Goal: Task Accomplishment & Management: Use online tool/utility

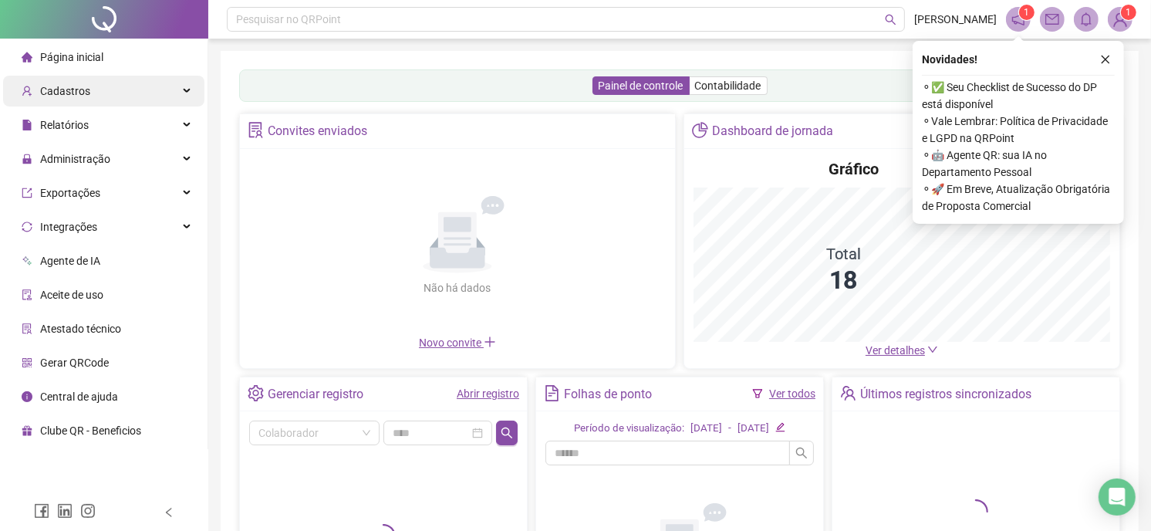
click at [111, 86] on div "Cadastros" at bounding box center [103, 91] width 201 height 31
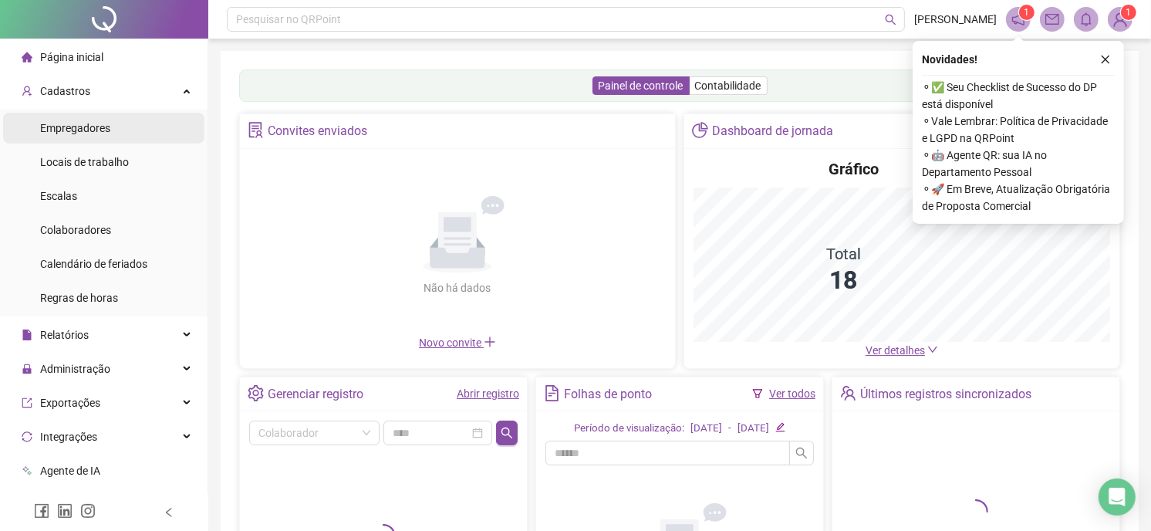
click at [118, 132] on li "Empregadores" at bounding box center [103, 128] width 201 height 31
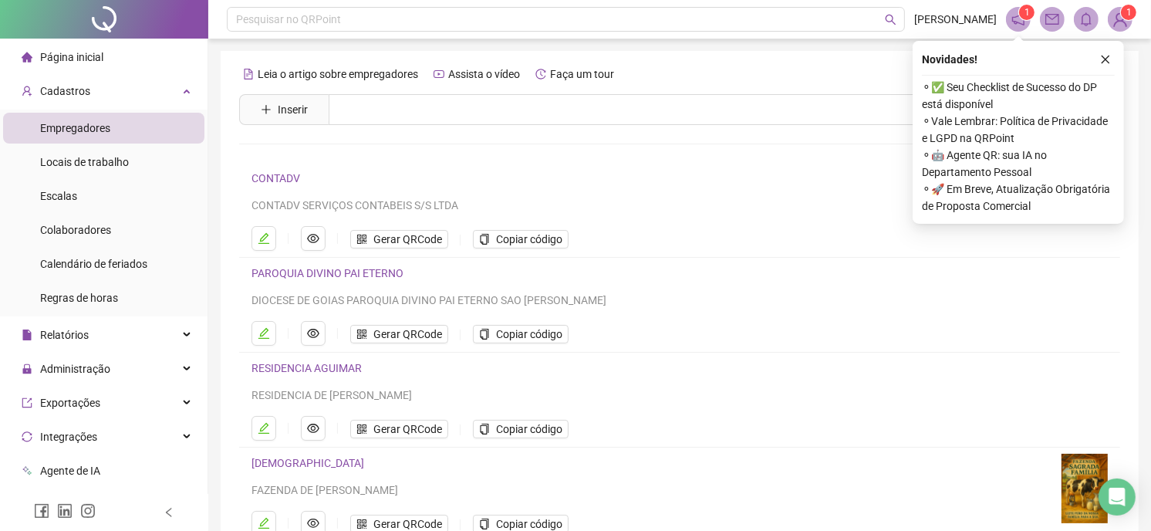
scroll to position [86, 0]
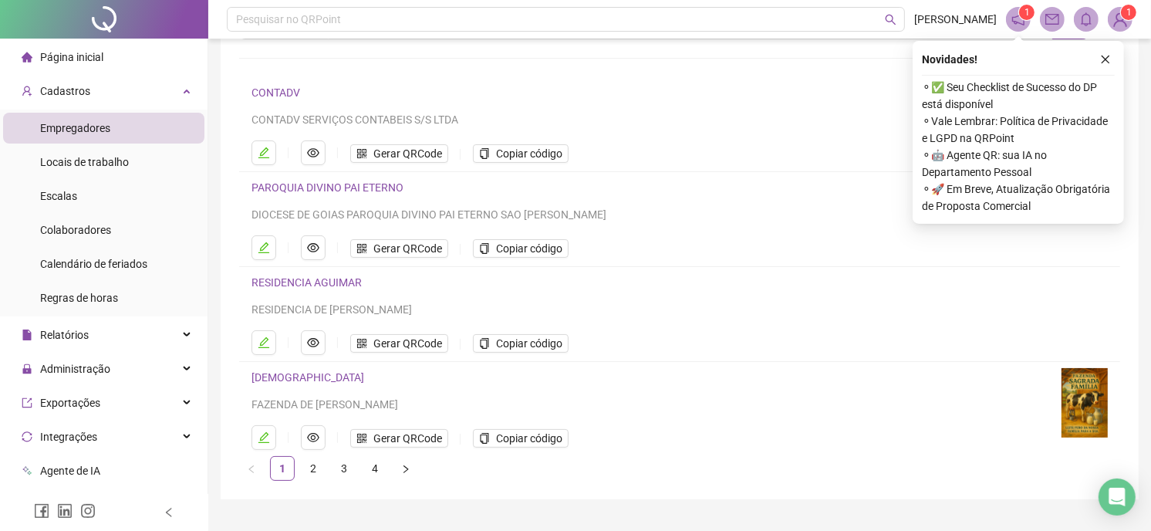
click at [287, 374] on link "[DEMOGRAPHIC_DATA]" at bounding box center [307, 377] width 113 height 12
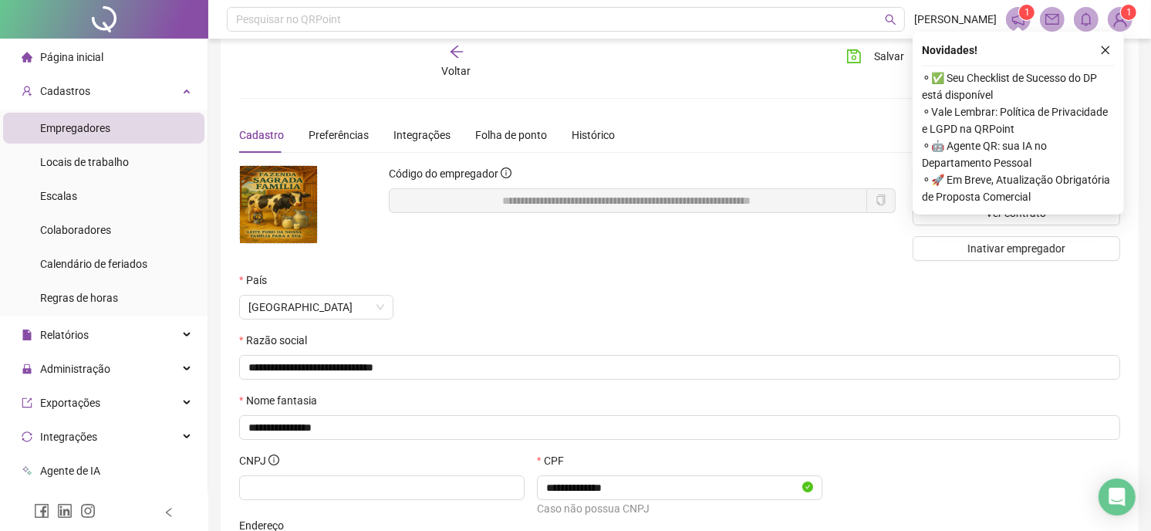
scroll to position [0, 0]
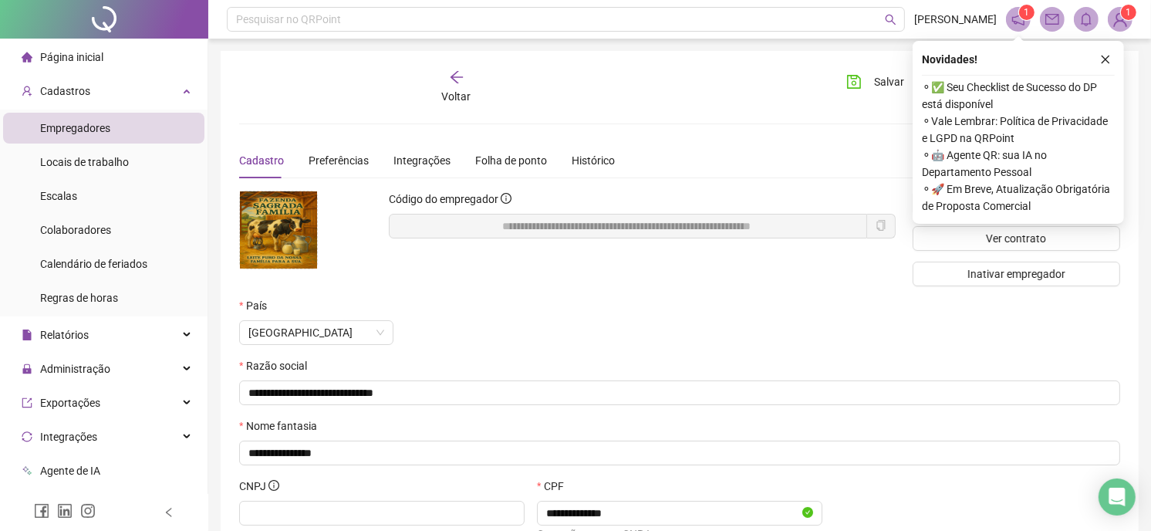
click at [453, 77] on icon "arrow-left" at bounding box center [456, 77] width 12 height 12
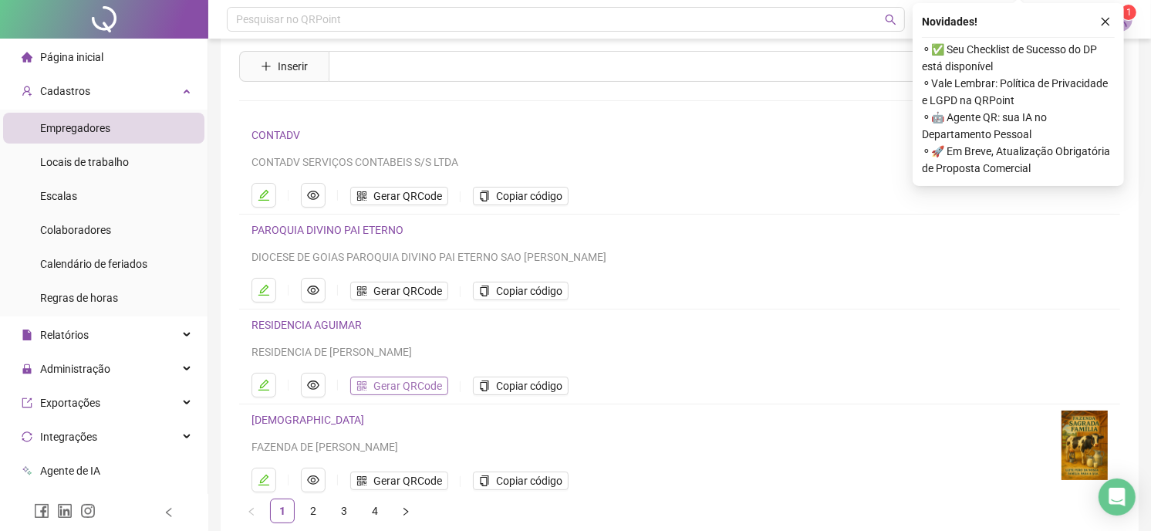
scroll to position [86, 0]
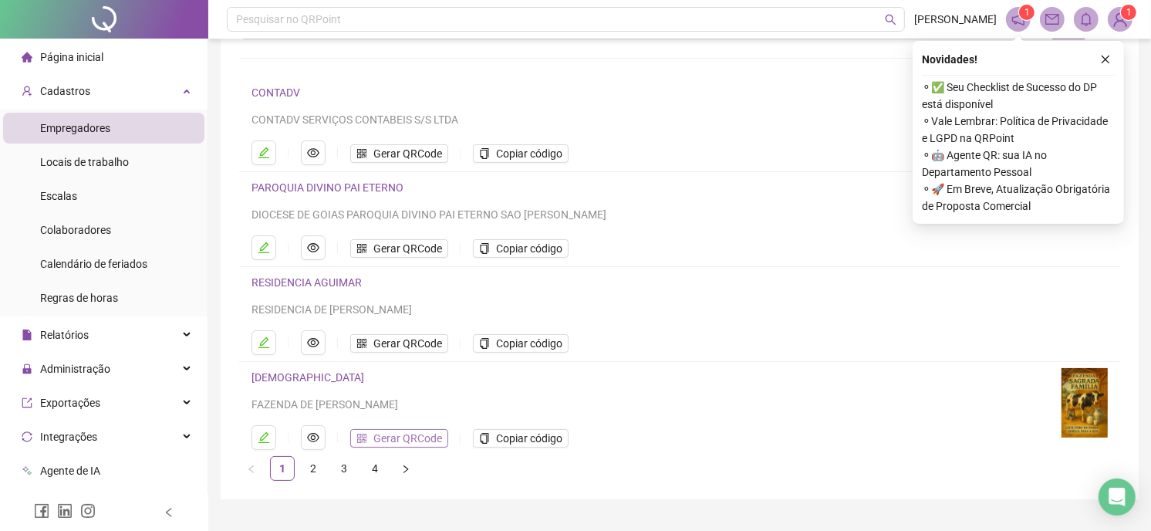
click at [409, 437] on span "Gerar QRCode" at bounding box center [407, 438] width 69 height 17
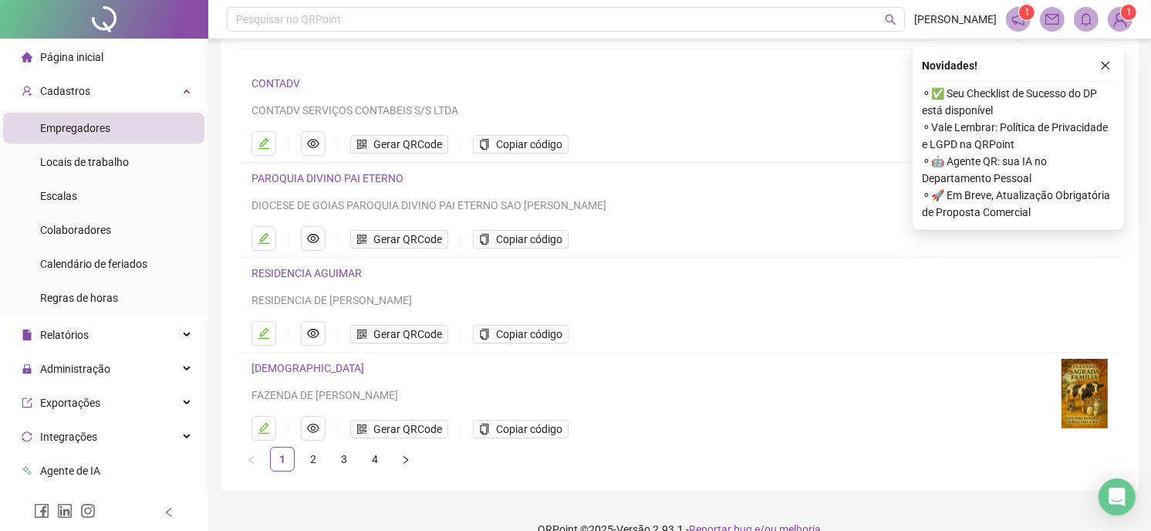
scroll to position [101, 0]
